Goal: Contribute content

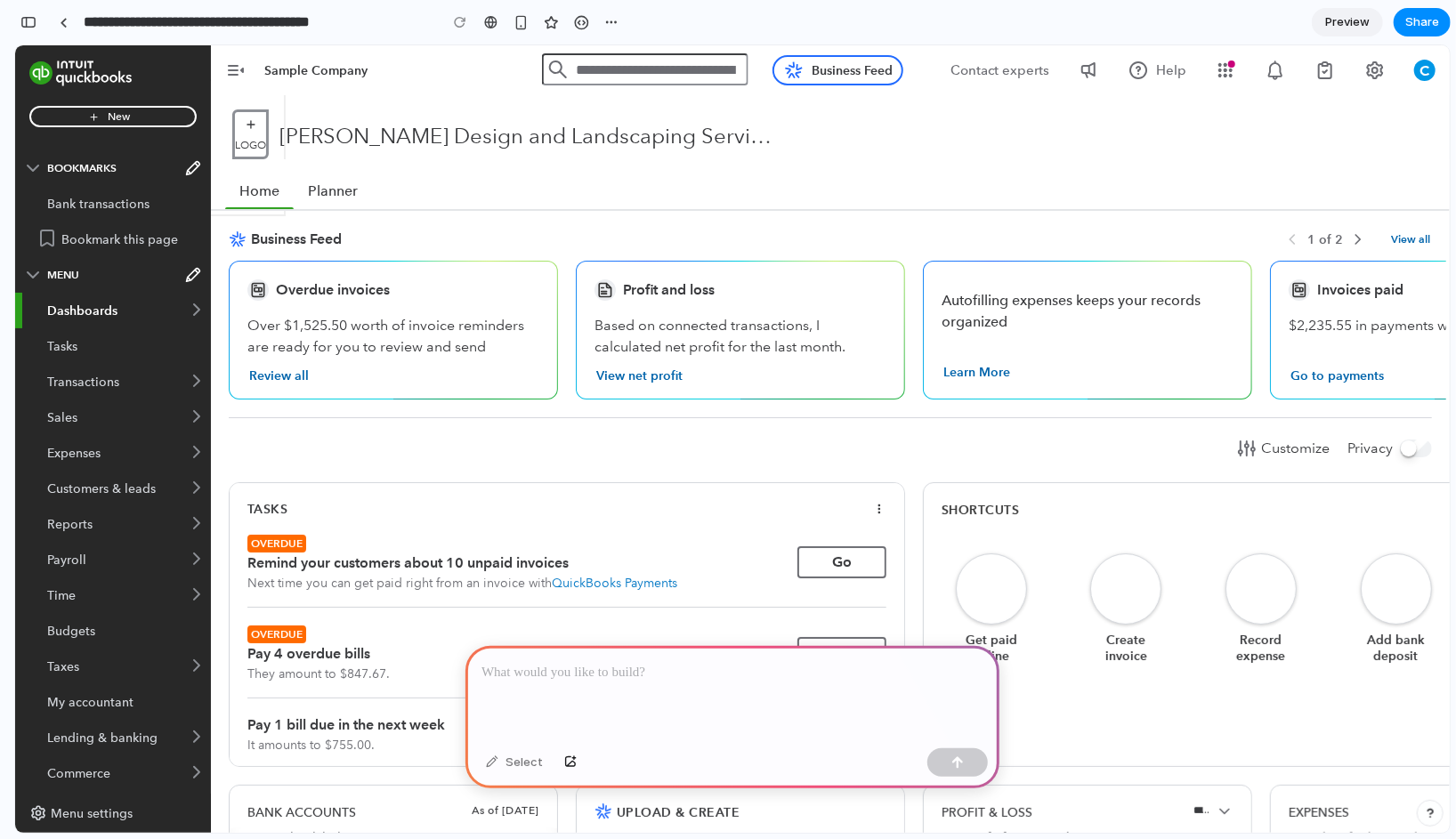
click at [541, 678] on p at bounding box center [733, 673] width 502 height 21
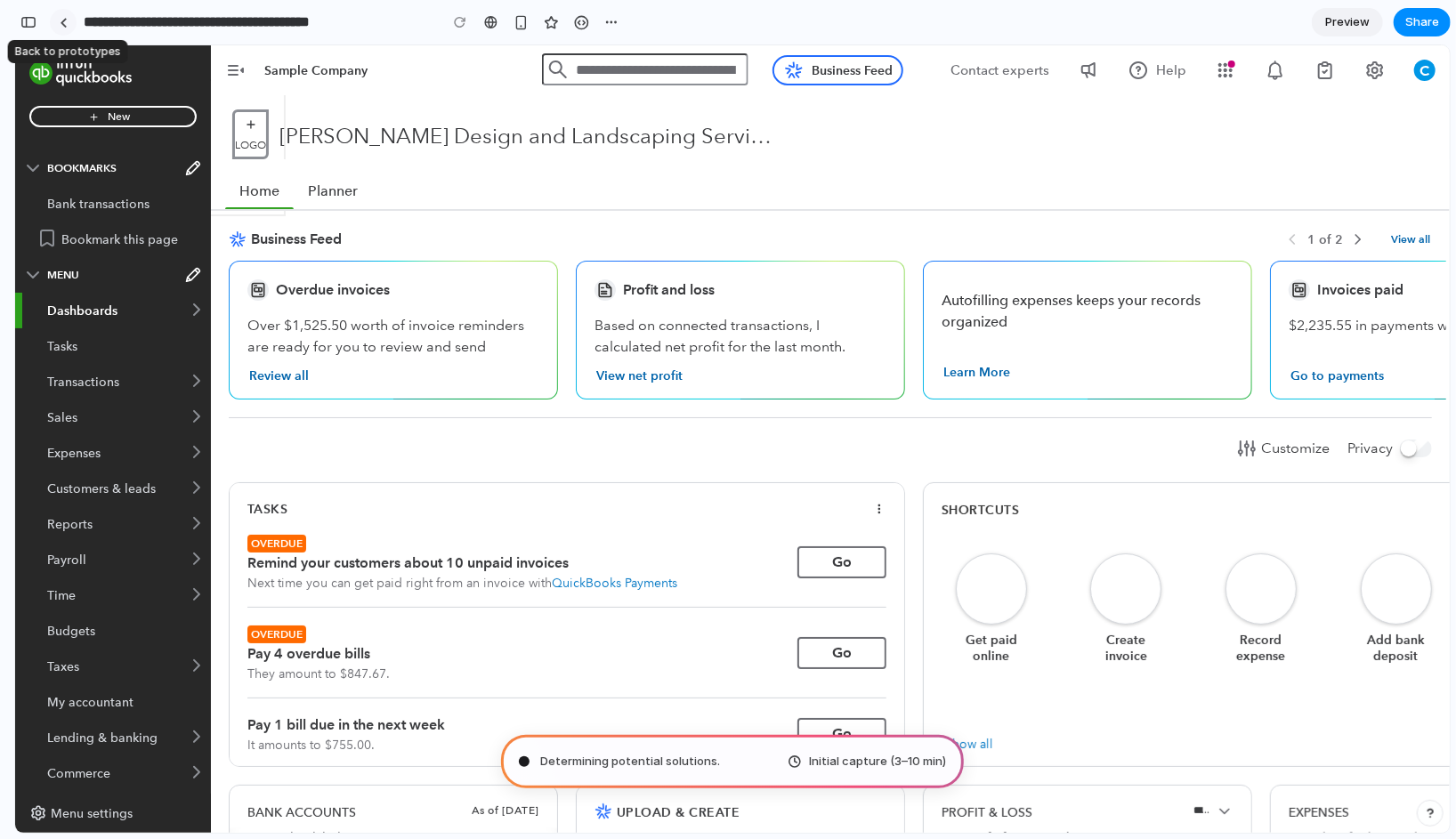
click at [67, 18] on div at bounding box center [64, 22] width 8 height 10
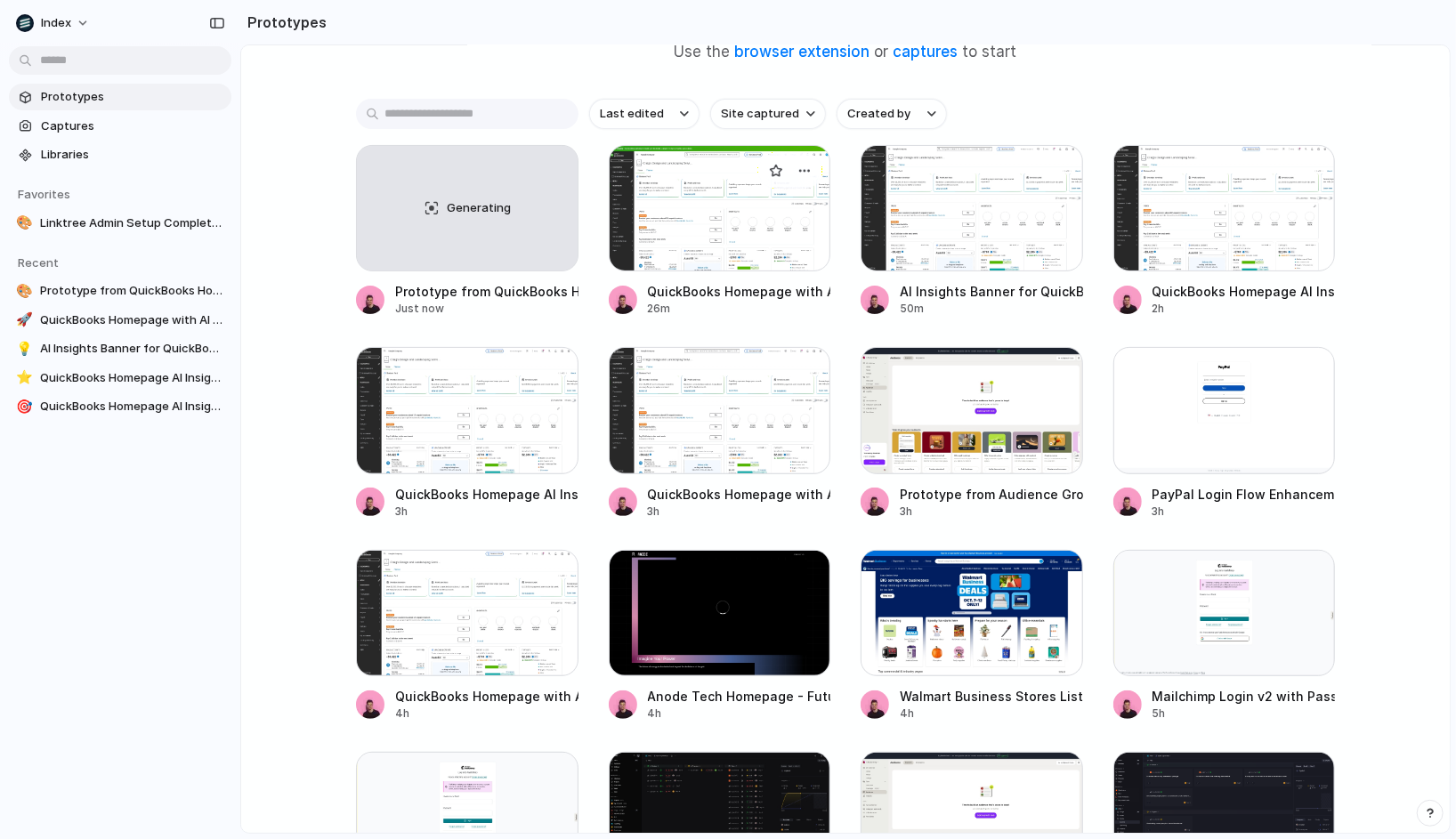
scroll to position [197, 0]
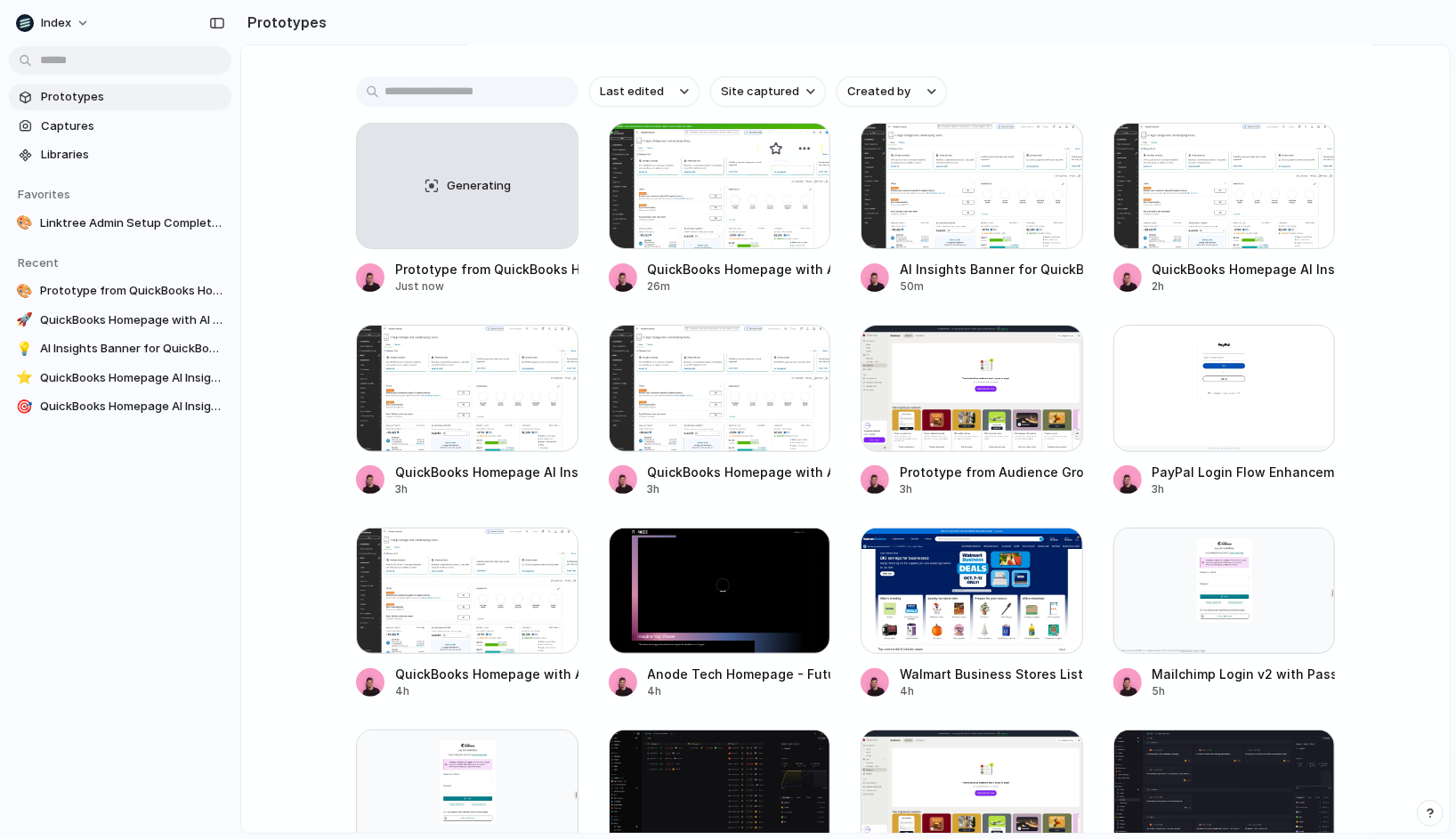
click at [687, 211] on div at bounding box center [720, 185] width 222 height 126
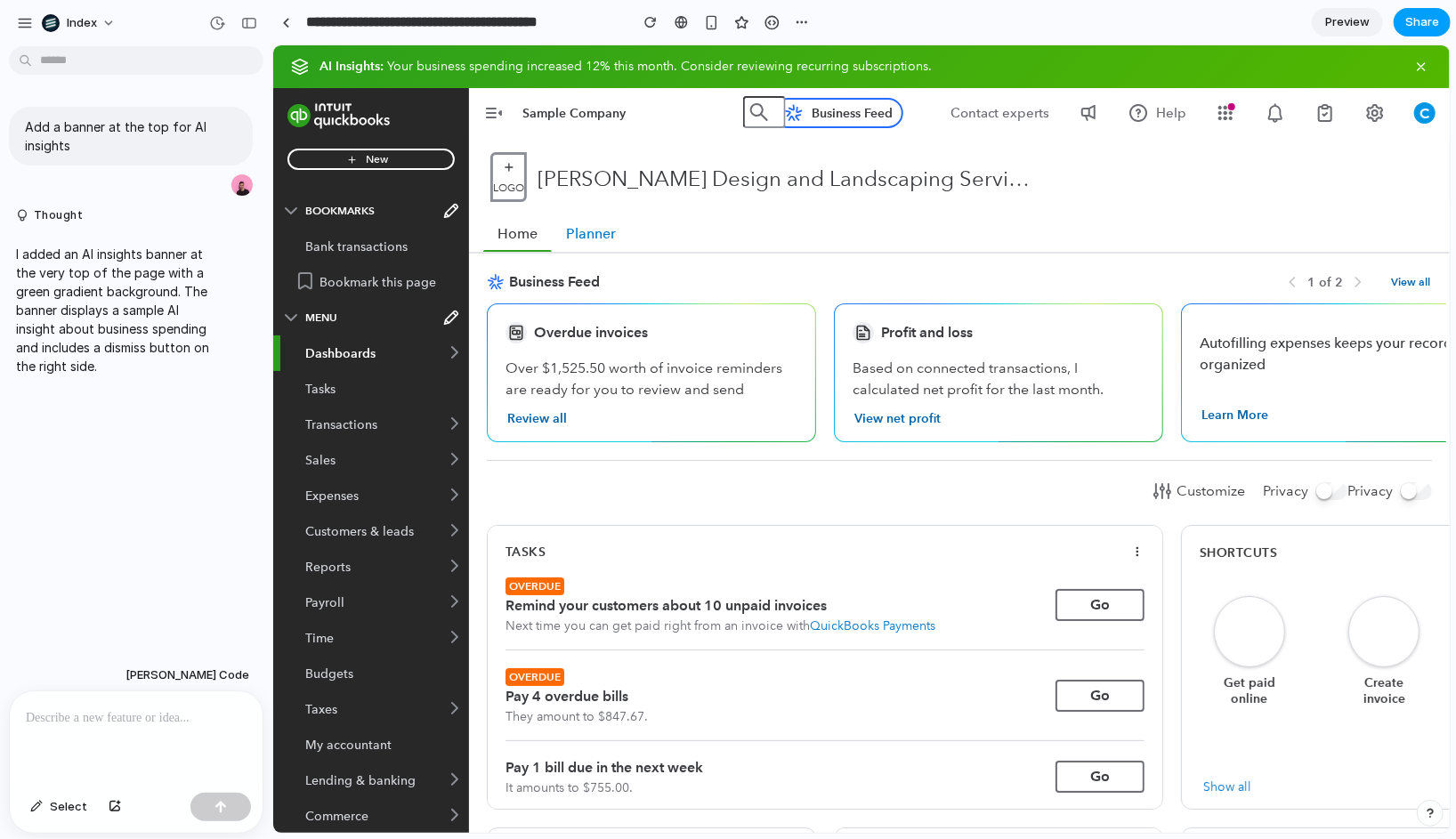
click at [1414, 15] on span "Share" at bounding box center [1422, 22] width 34 height 17
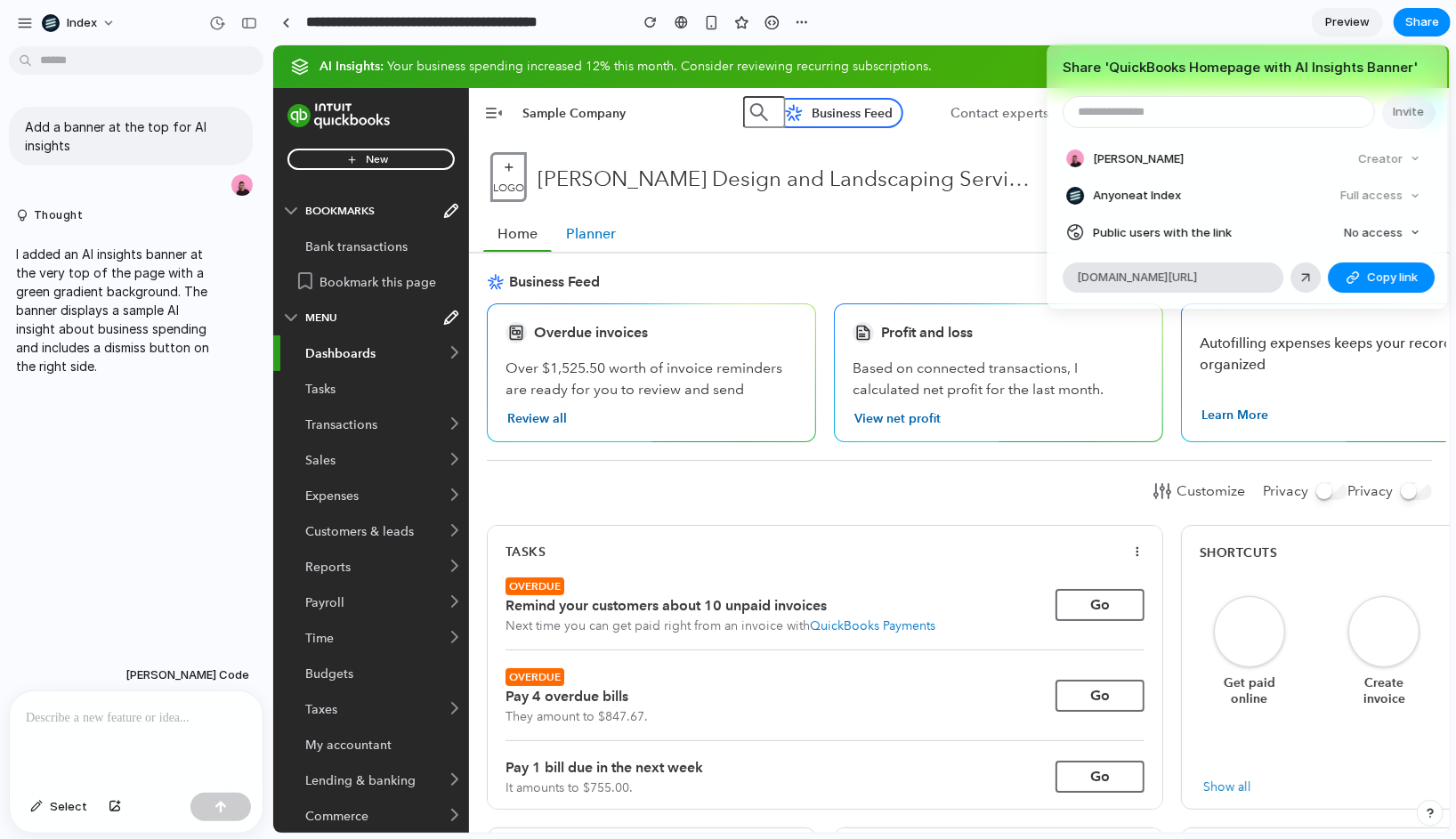
click at [1250, 34] on div "Share ' QuickBooks Homepage with AI Insights Banner ' Invite [PERSON_NAME] Crea…" at bounding box center [728, 419] width 1456 height 839
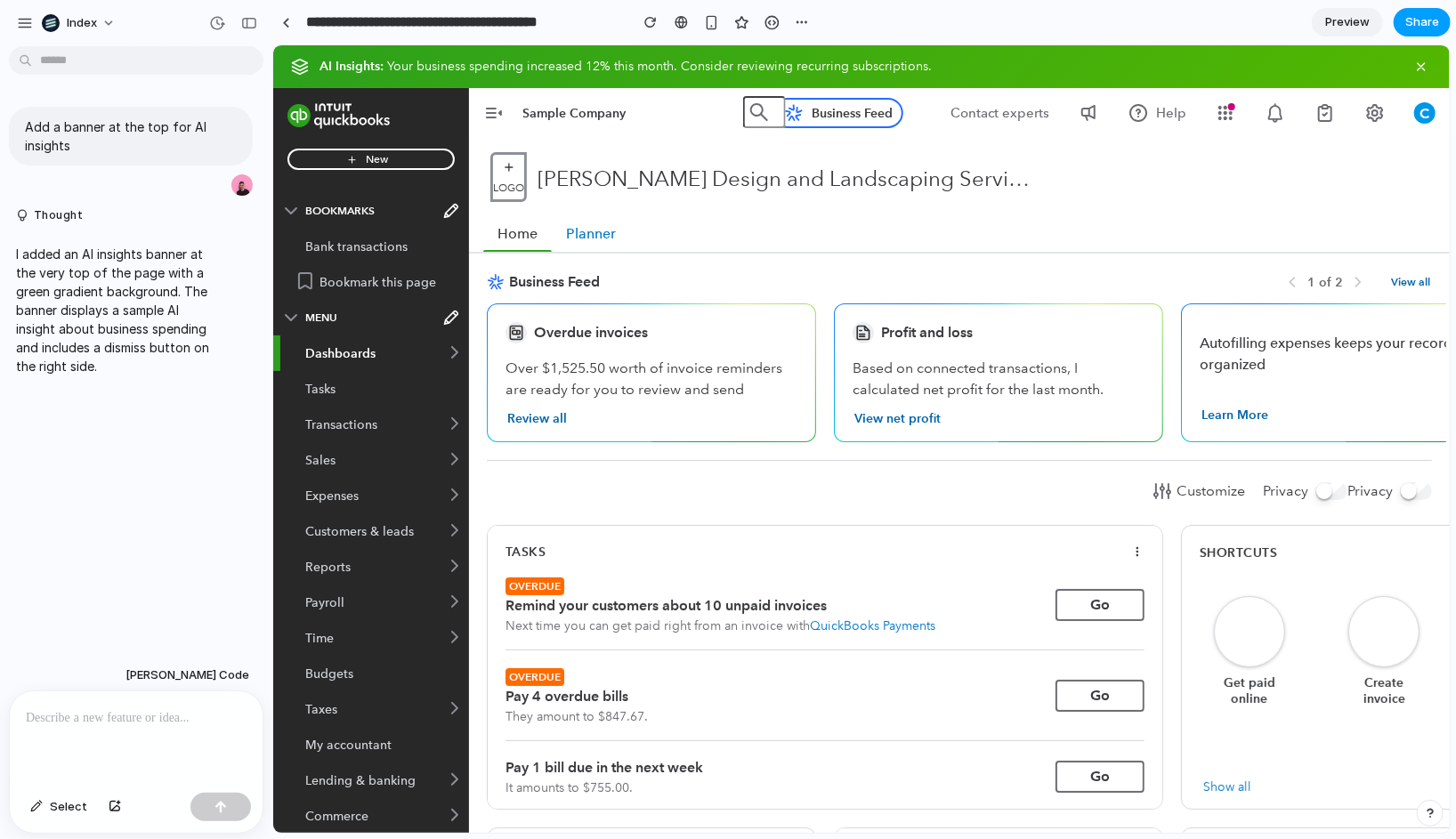
click at [1438, 33] on button "Share" at bounding box center [1422, 21] width 57 height 28
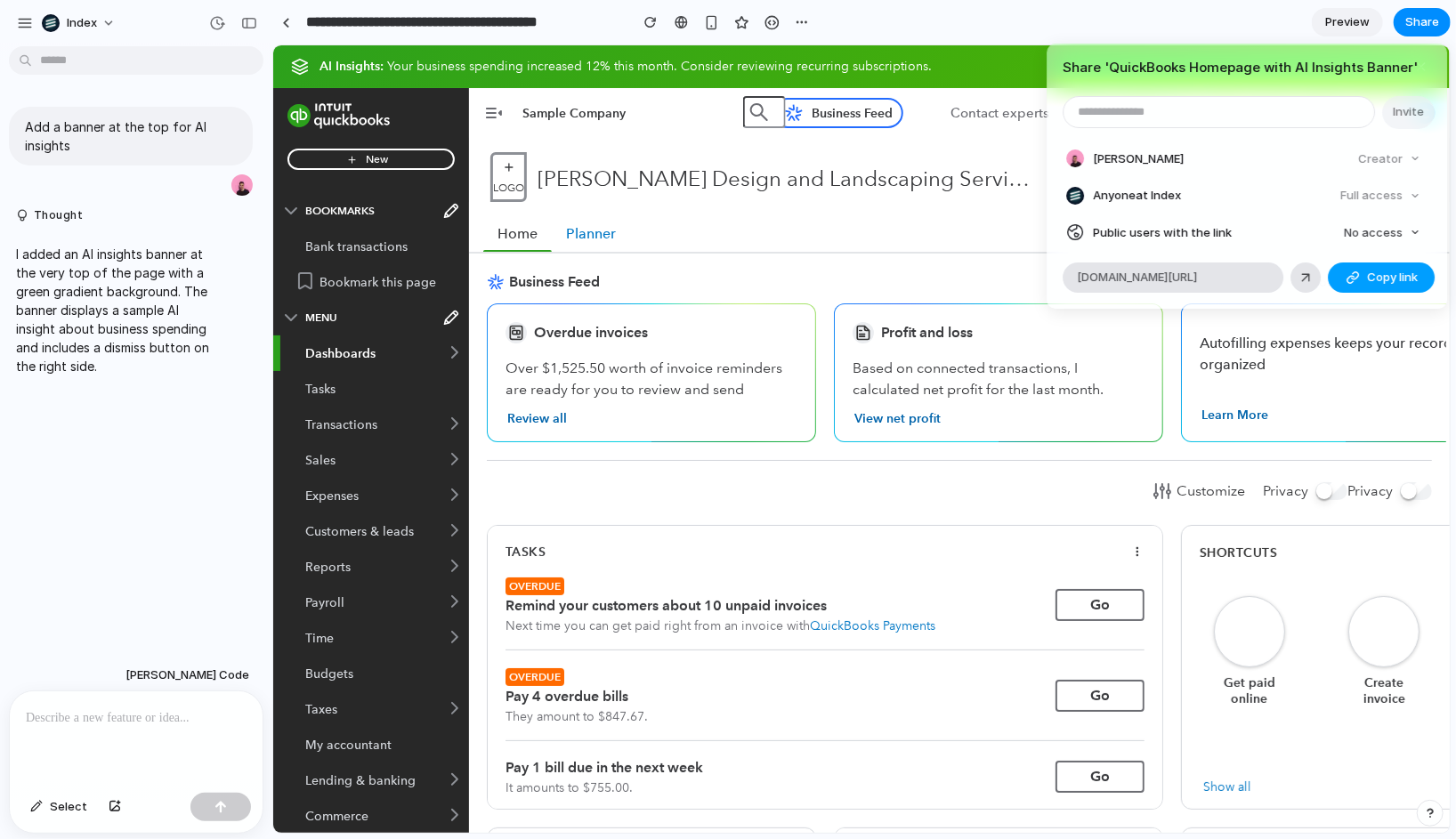
click at [1355, 270] on div "button" at bounding box center [1353, 277] width 14 height 14
click at [828, 256] on div "Share ' QuickBooks Homepage with AI Insights Banner ' Invite [PERSON_NAME] Crea…" at bounding box center [728, 419] width 1456 height 839
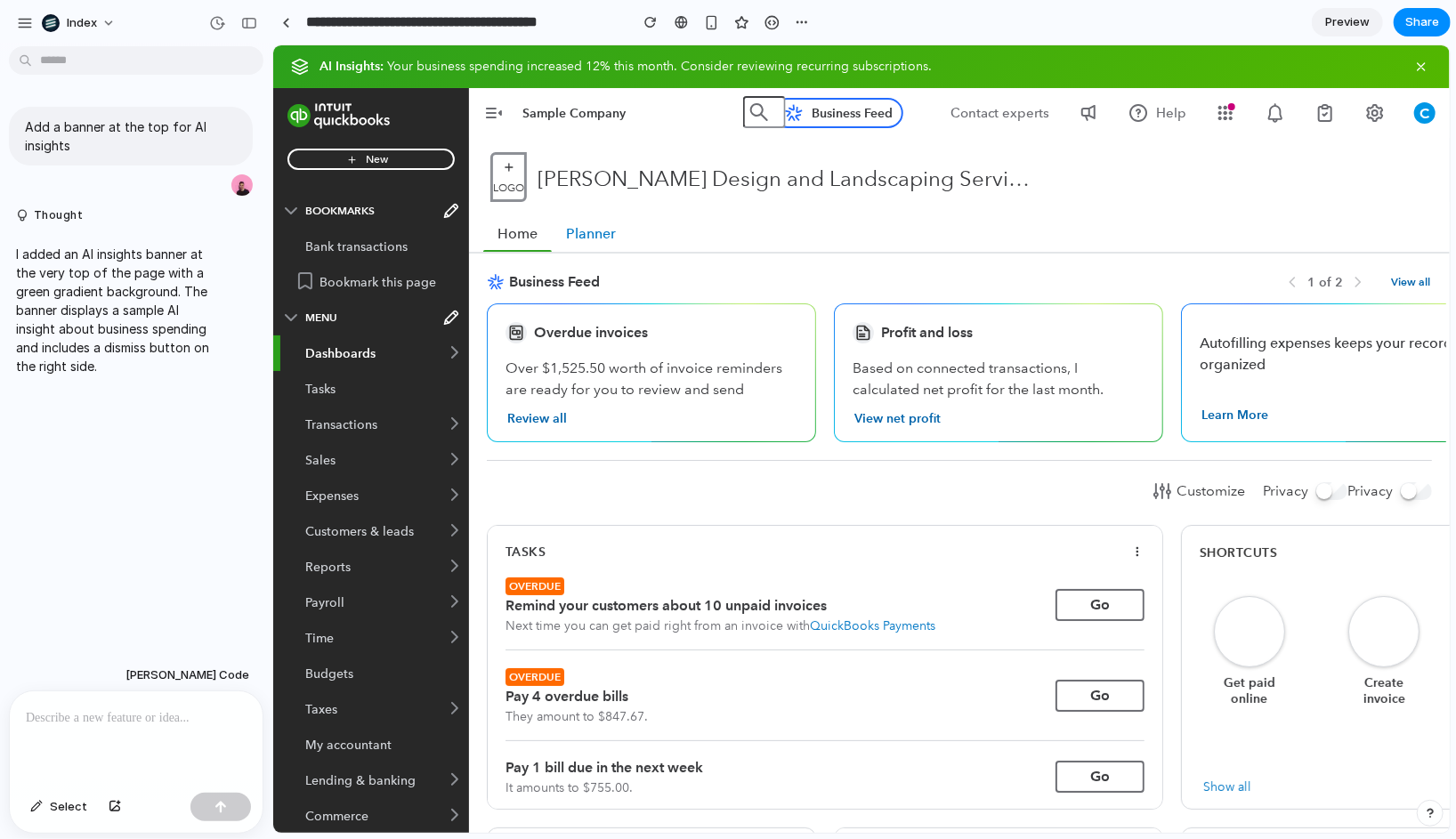
click at [1171, 369] on div "Profit and loss Based on connected transactions, I calculated net profit for th…" at bounding box center [1006, 372] width 347 height 139
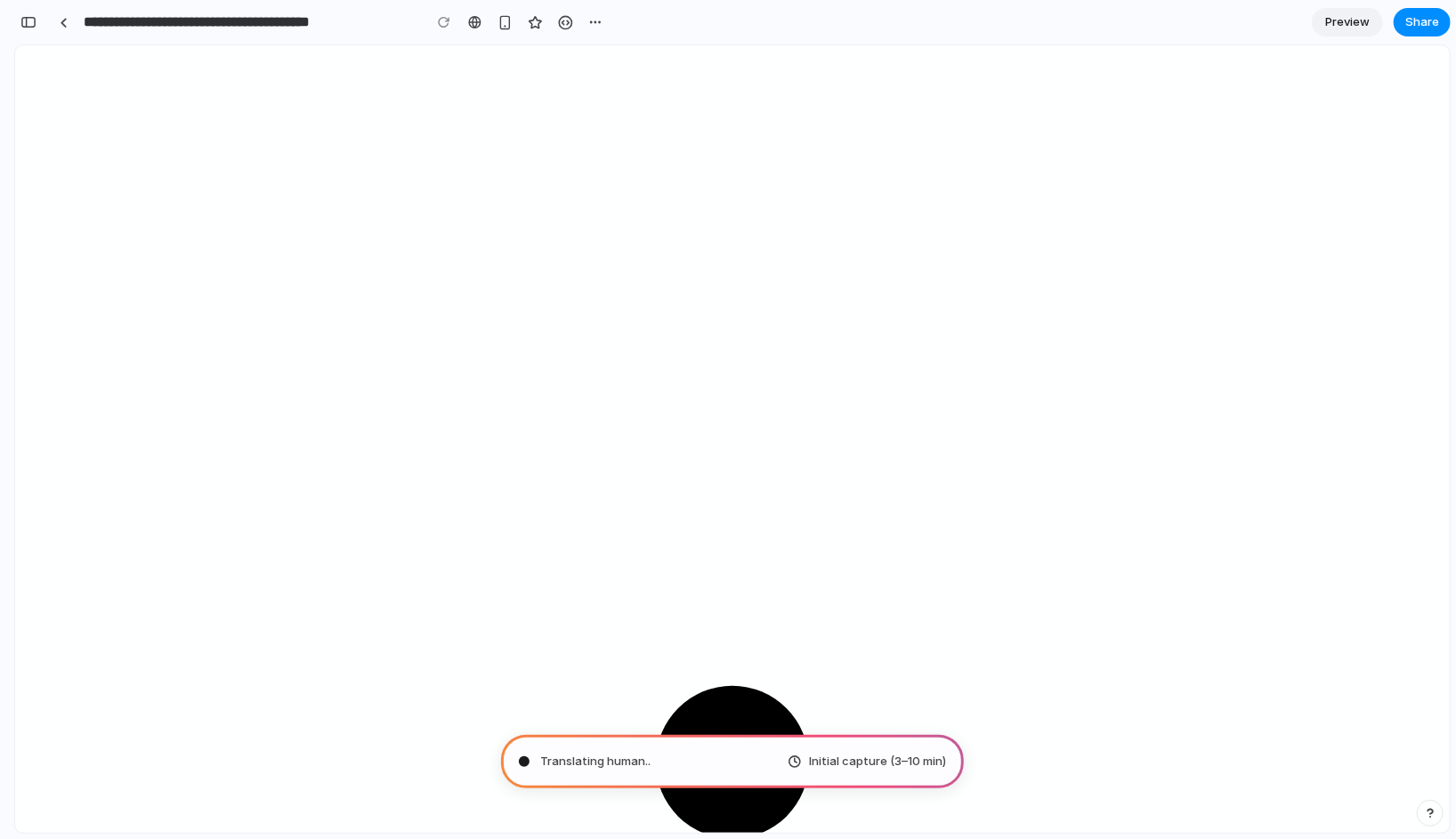
type input "**********"
